Goal: Information Seeking & Learning: Check status

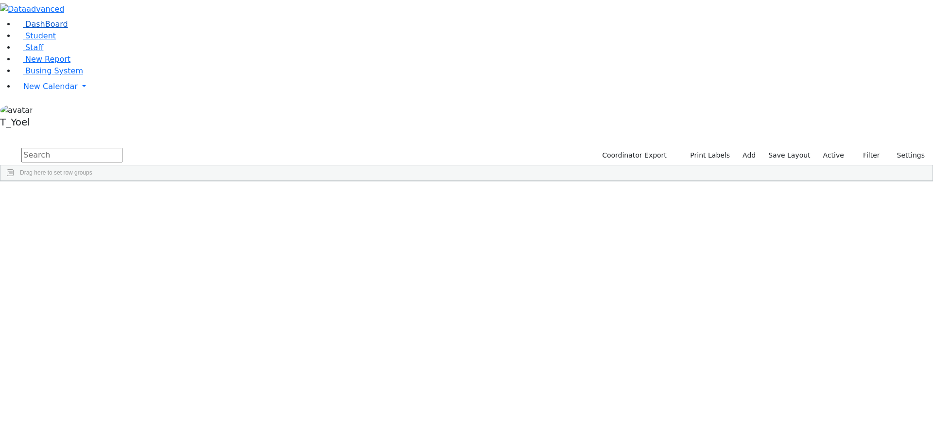
click at [68, 29] on link "DashBoard" at bounding box center [42, 23] width 52 height 9
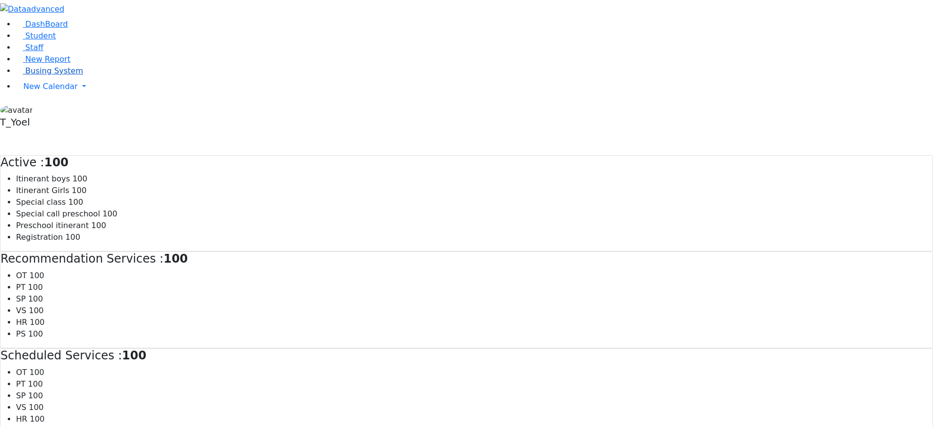
click at [66, 75] on link "Busing System" at bounding box center [50, 70] width 68 height 9
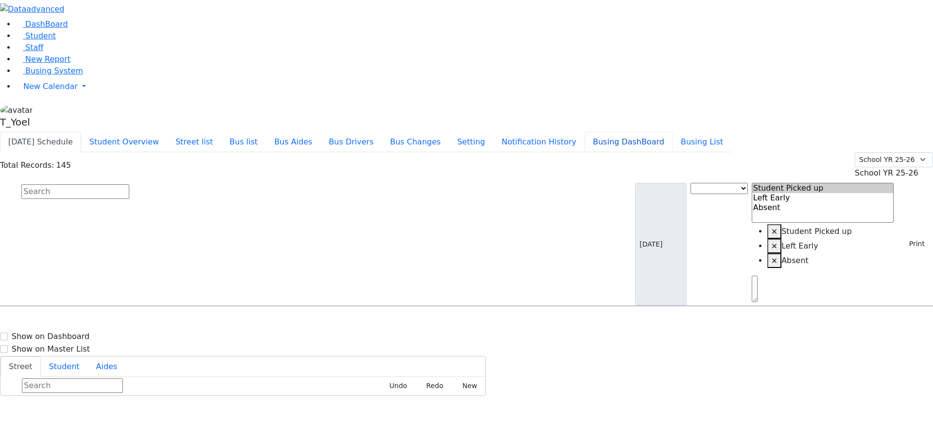
click at [663, 132] on button "Busing DashBoard" at bounding box center [629, 142] width 88 height 20
click at [732, 132] on button "Busing List" at bounding box center [702, 142] width 59 height 20
click at [657, 132] on button "Busing DashBoard" at bounding box center [629, 142] width 88 height 20
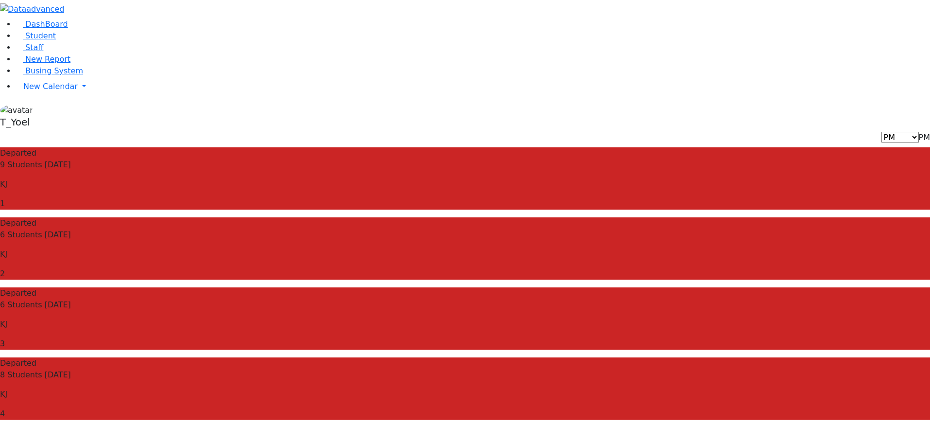
click at [269, 198] on p "1" at bounding box center [465, 204] width 930 height 12
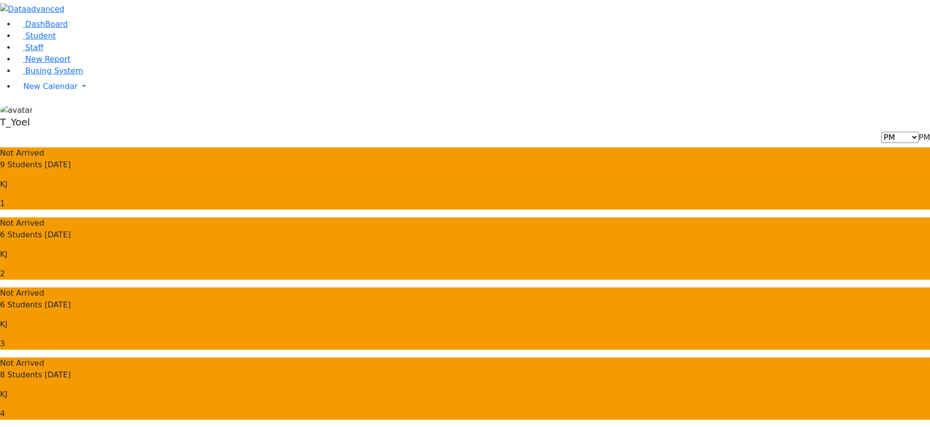
click at [919, 133] on span "PM" at bounding box center [924, 137] width 11 height 9
select select "3"
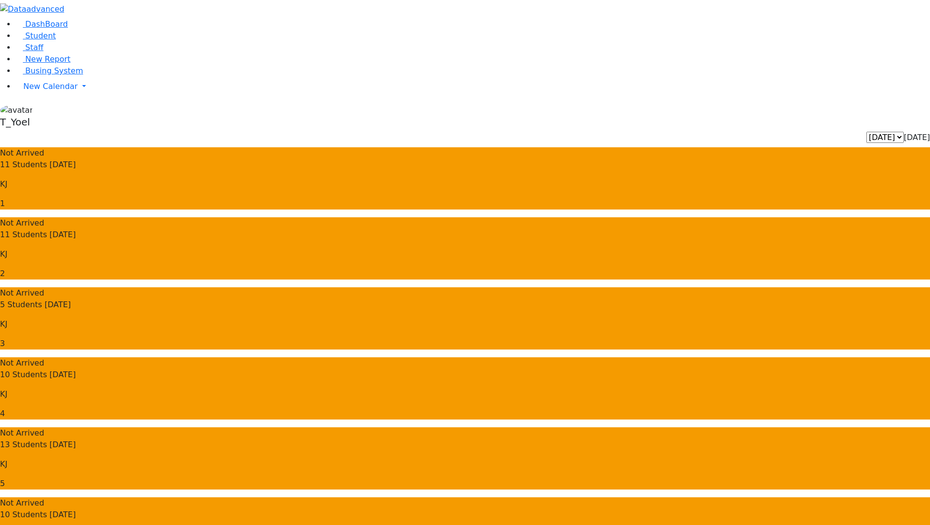
click at [80, 13] on icon "button" at bounding box center [76, 9] width 7 height 7
click at [0, 132] on aside "DashBoard Student Staff New Report Busing System" at bounding box center [465, 66] width 930 height 132
click at [5, 132] on aside "DashBoard Student Staff New Report Busing System" at bounding box center [465, 66] width 930 height 132
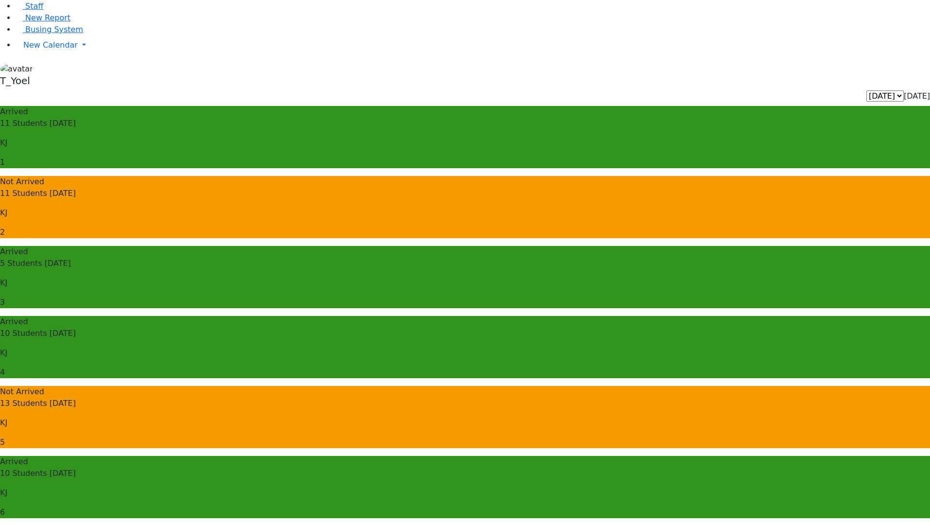
scroll to position [42, 0]
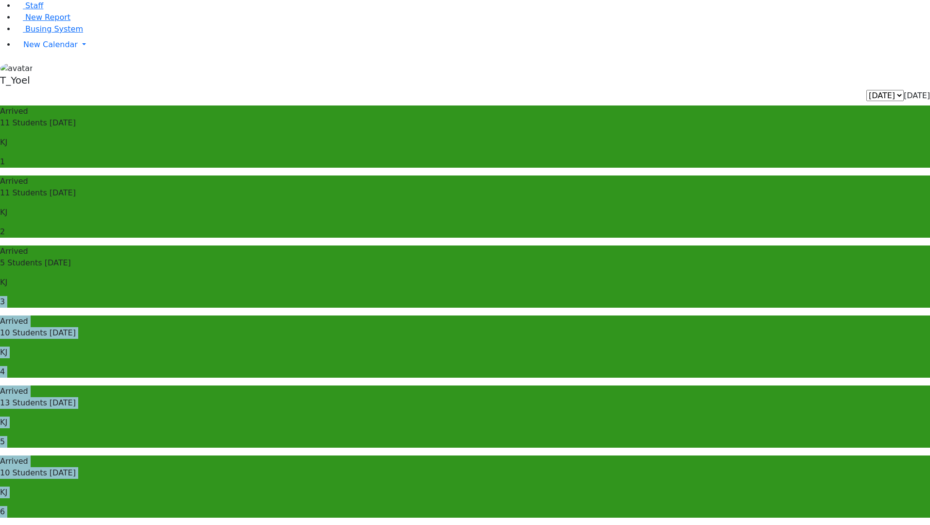
drag, startPoint x: 255, startPoint y: 302, endPoint x: 616, endPoint y: 68, distance: 430.2
